Goal: Information Seeking & Learning: Compare options

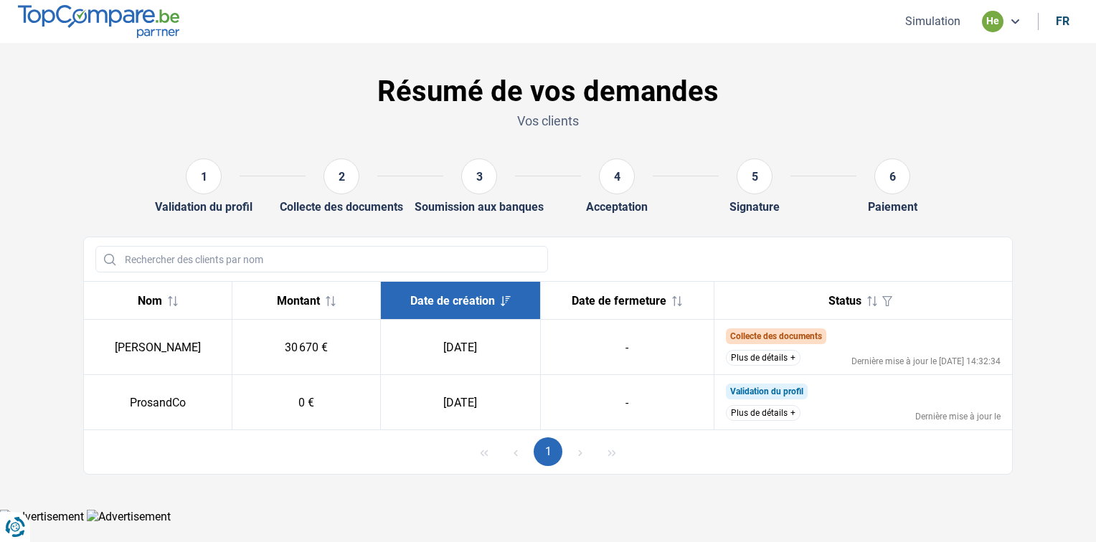
click at [380, 351] on td "[PERSON_NAME]" at bounding box center [460, 347] width 160 height 55
click at [777, 360] on button "Plus de détails" at bounding box center [763, 358] width 75 height 16
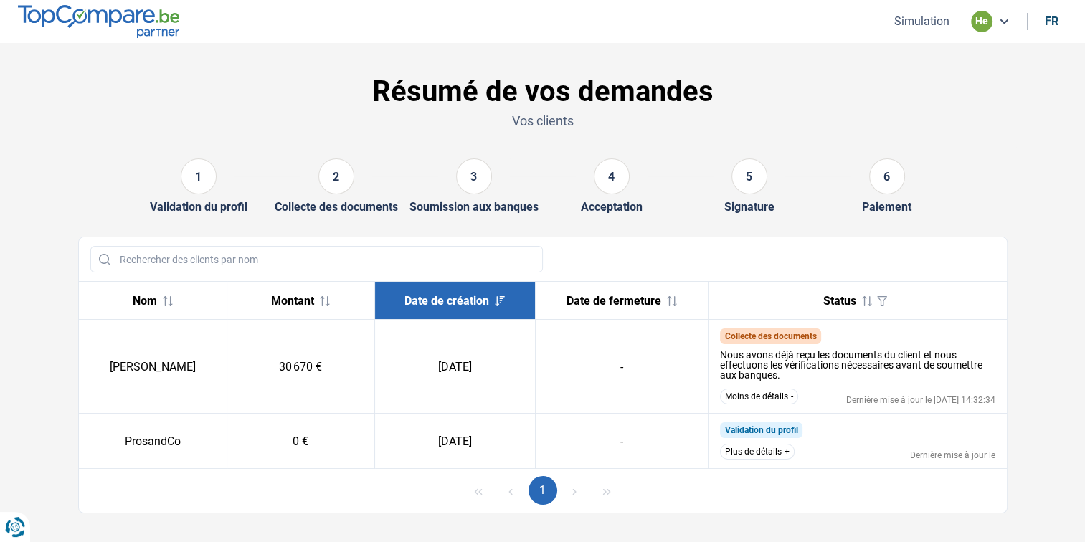
click at [937, 16] on button "Simulation" at bounding box center [922, 21] width 64 height 15
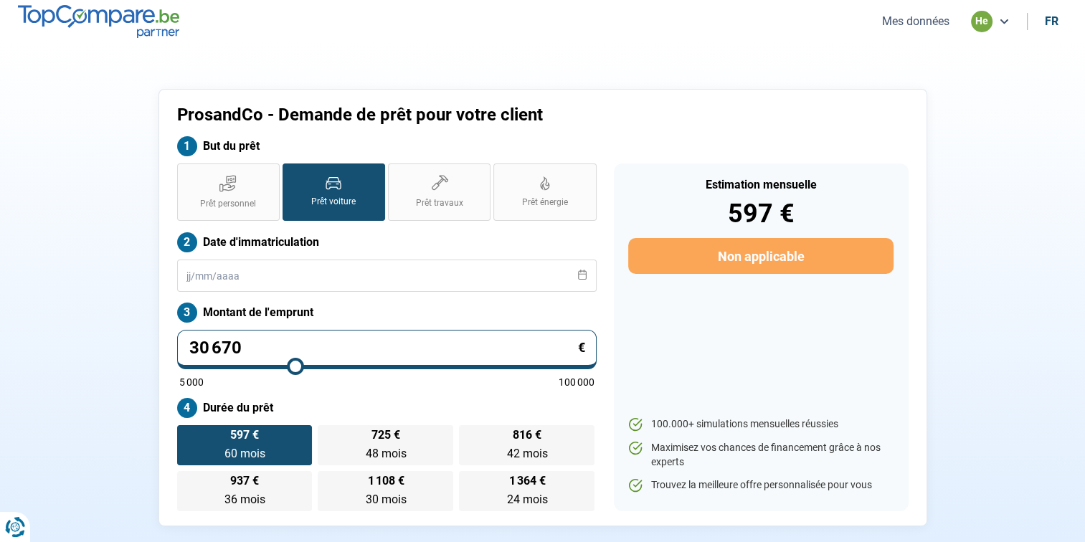
click at [937, 16] on button "Mes données" at bounding box center [916, 21] width 76 height 15
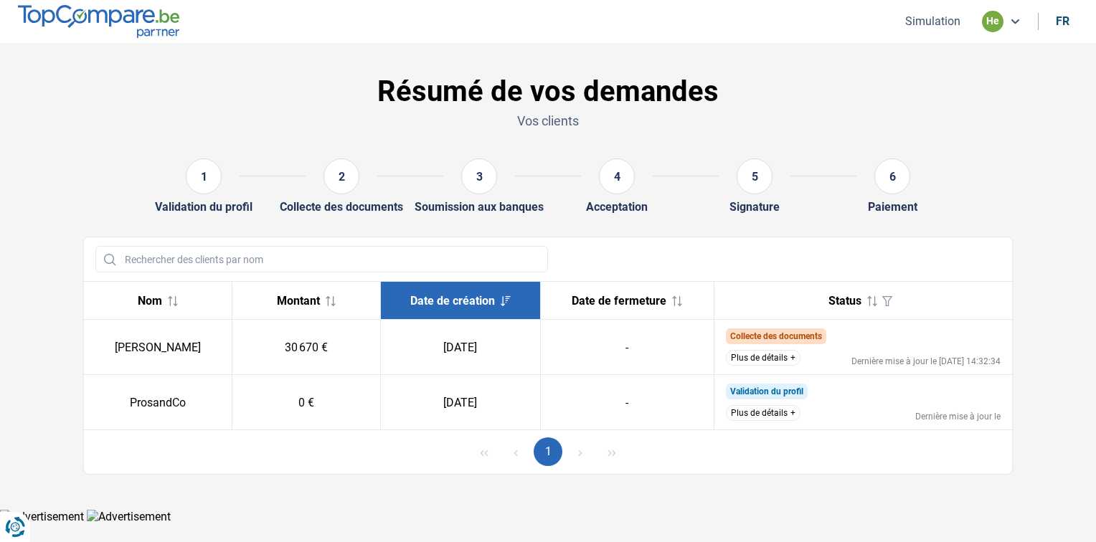
click at [1001, 22] on div "he" at bounding box center [993, 22] width 22 height 22
click at [1031, 111] on section "Résumé de vos demandes Vos clients 1 Validation du profil 2 Collecte des docume…" at bounding box center [548, 276] width 1096 height 466
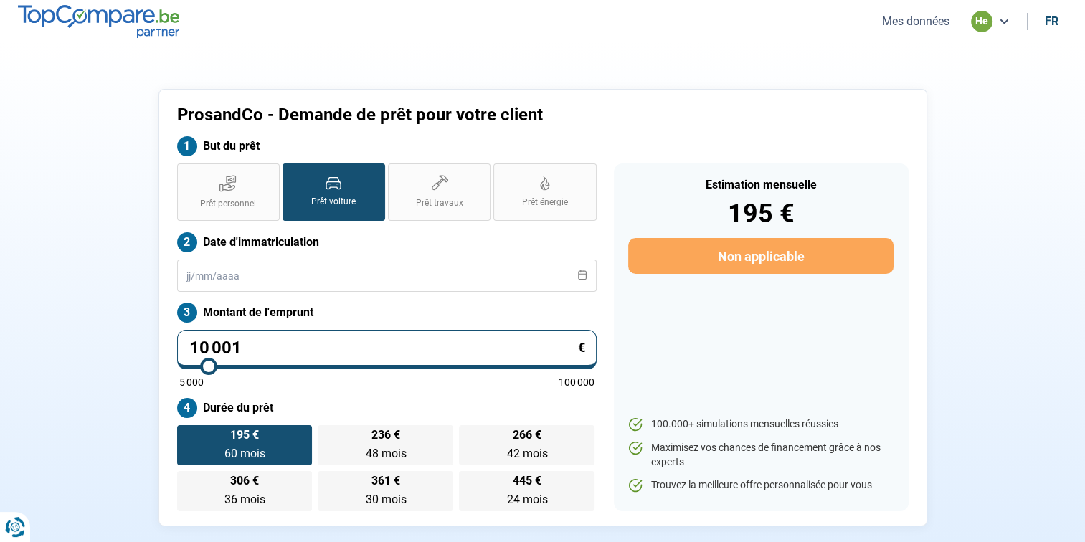
click at [941, 18] on button "Mes données" at bounding box center [916, 21] width 76 height 15
